Goal: Navigation & Orientation: Go to known website

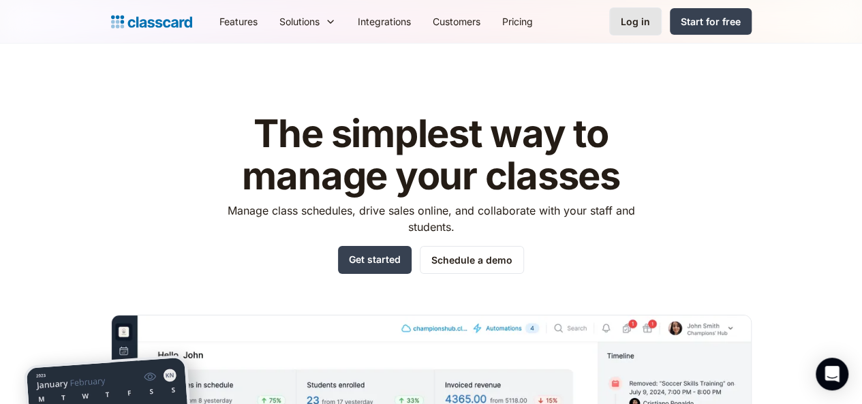
click at [650, 22] on div "Log in" at bounding box center [635, 21] width 29 height 14
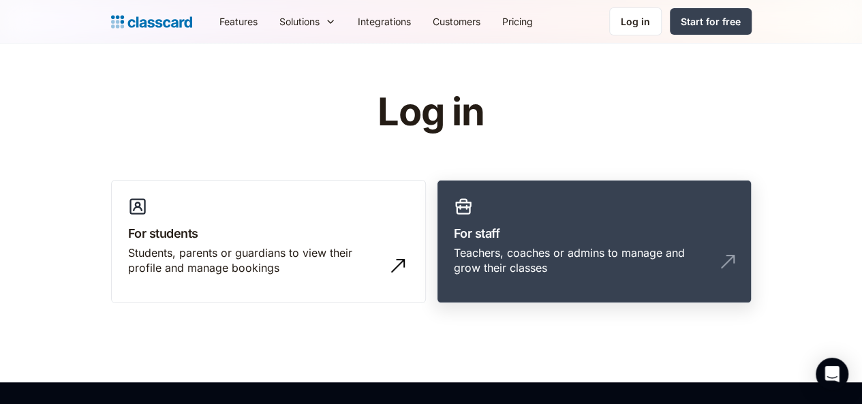
drag, startPoint x: 522, startPoint y: 219, endPoint x: 533, endPoint y: 220, distance: 10.9
click at [523, 219] on link "For staff Teachers, coaches or admins to manage and grow their classes" at bounding box center [594, 242] width 315 height 124
